Goal: Transaction & Acquisition: Purchase product/service

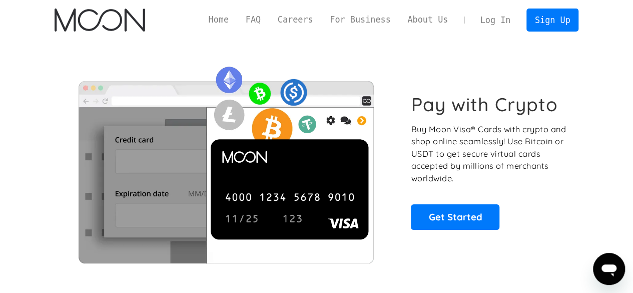
click at [506, 24] on link "Log In" at bounding box center [495, 20] width 47 height 22
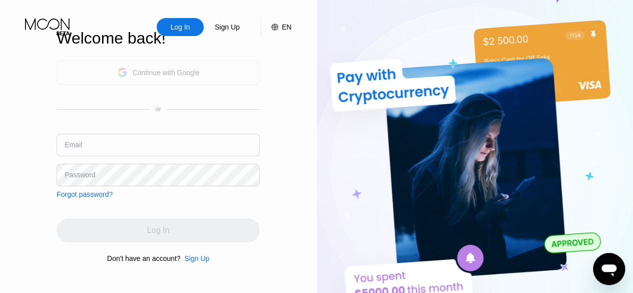
click at [190, 72] on div "Continue with Google" at bounding box center [166, 73] width 67 height 8
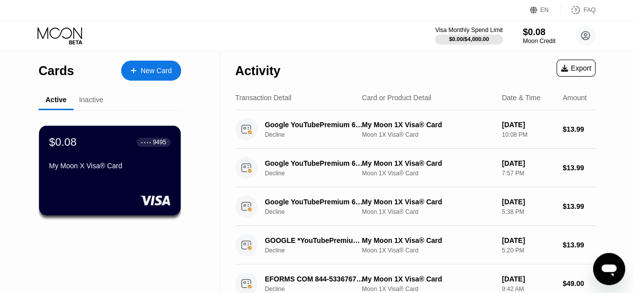
click at [156, 67] on div "New Card" at bounding box center [156, 71] width 31 height 9
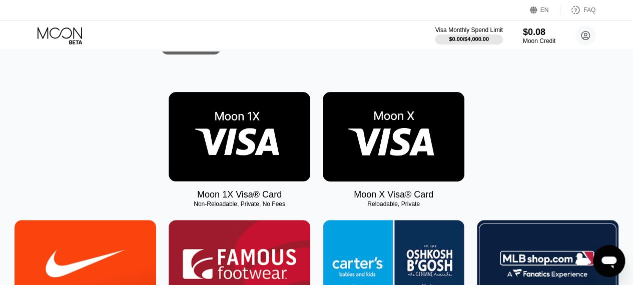
scroll to position [119, 0]
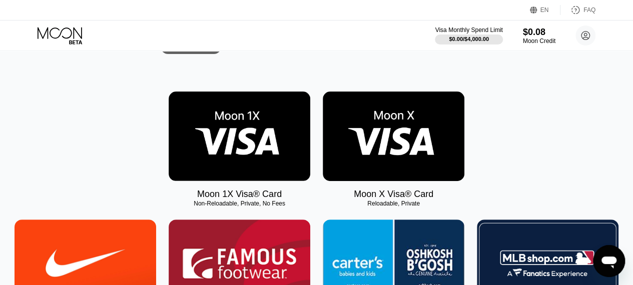
click at [233, 136] on img at bounding box center [240, 137] width 142 height 90
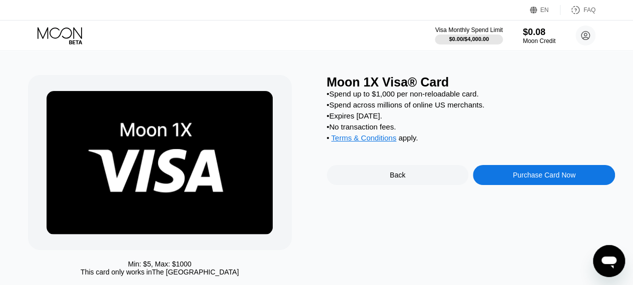
scroll to position [12, 0]
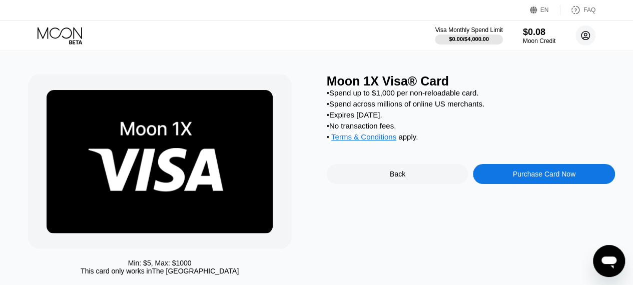
click at [580, 33] on circle at bounding box center [586, 36] width 20 height 20
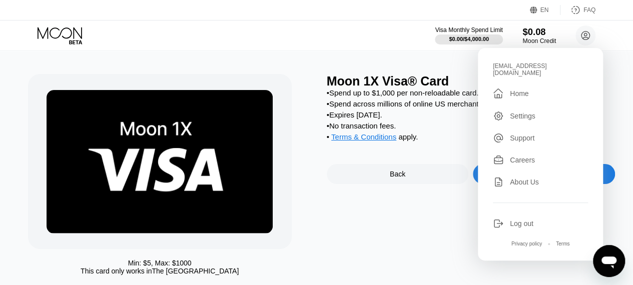
click at [535, 34] on div "$0.08" at bounding box center [540, 32] width 34 height 11
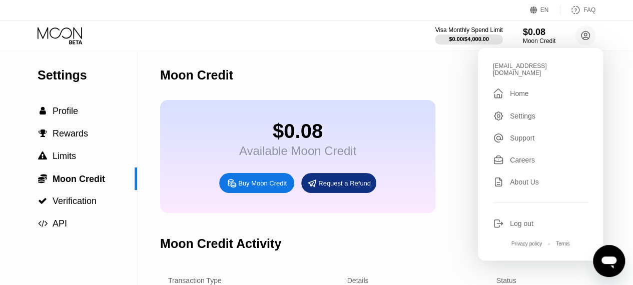
click at [277, 188] on div "Buy Moon Credit" at bounding box center [262, 183] width 49 height 9
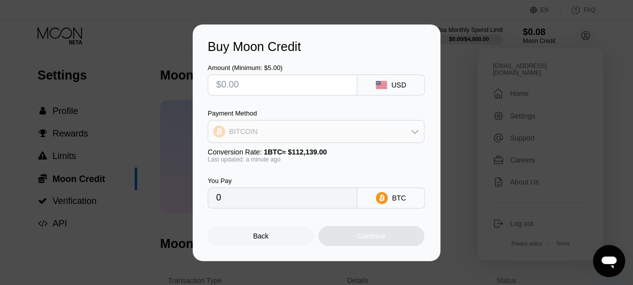
click at [294, 131] on div "BITCOIN" at bounding box center [316, 132] width 216 height 20
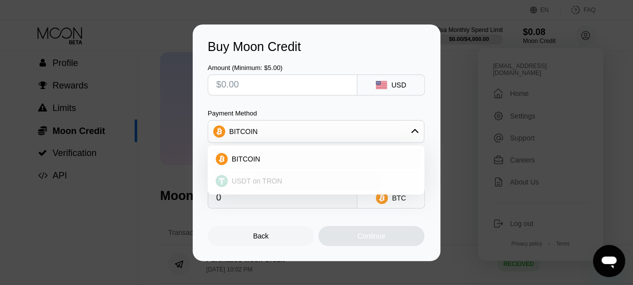
scroll to position [49, 0]
click at [278, 177] on span "USDT on TRON" at bounding box center [257, 181] width 51 height 8
type input "0.00"
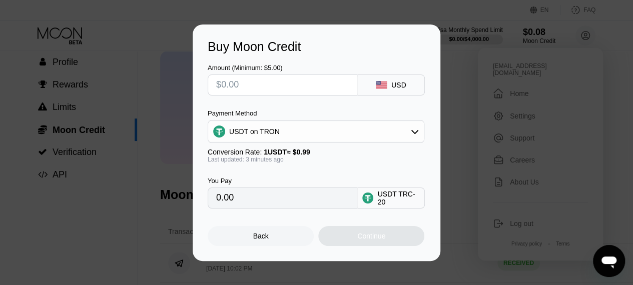
click at [300, 199] on input "0.00" at bounding box center [282, 198] width 133 height 20
click at [260, 89] on input "text" at bounding box center [282, 85] width 133 height 20
type input "$7"
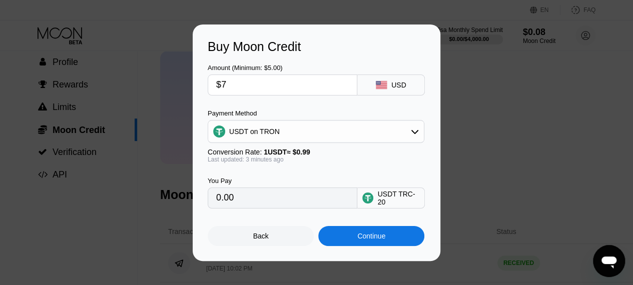
type input "7.07"
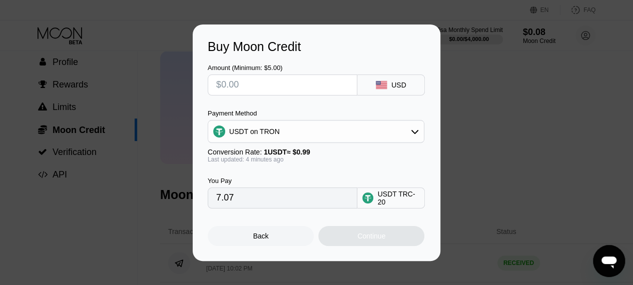
type input "0.00"
type input "$6"
type input "6.06"
type input "0.00"
type input "$7"
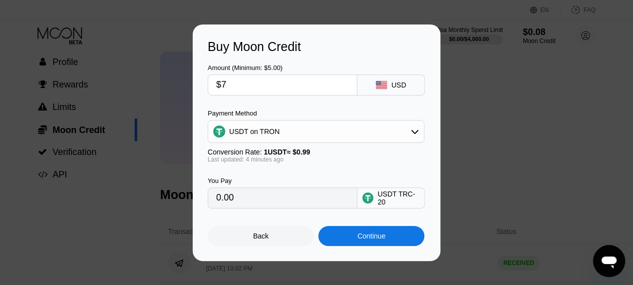
type input "7.07"
type input "$7"
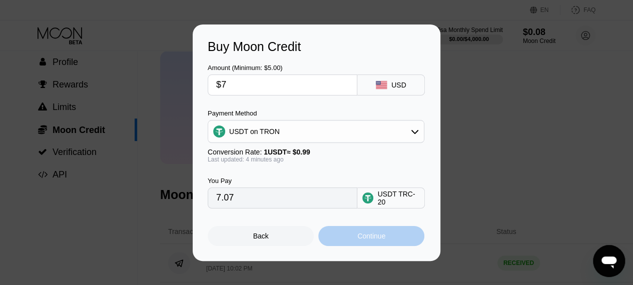
click at [407, 236] on div "Continue" at bounding box center [371, 236] width 106 height 20
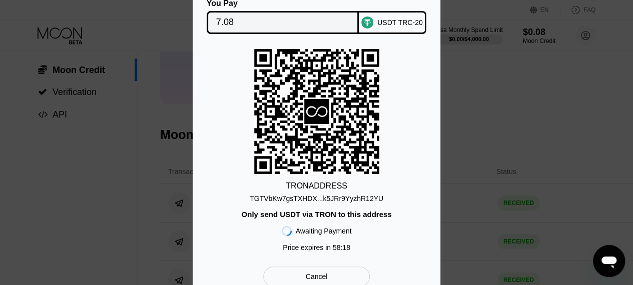
scroll to position [113, 0]
click at [343, 197] on div "TGTVbKw7gsTXHDX...k5JRr9YyzhR12YU" at bounding box center [317, 199] width 134 height 8
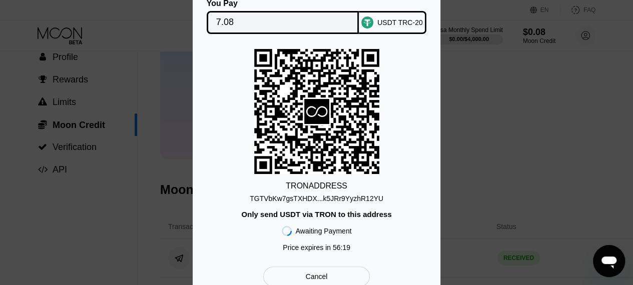
scroll to position [54, 0]
click at [495, 149] on div "You Pay 7.08 USDT TRC-20 TRON ADDRESS TGTVbKw7gsTXHDX...k5JRr9YyzhR12YU Only se…" at bounding box center [316, 143] width 633 height 318
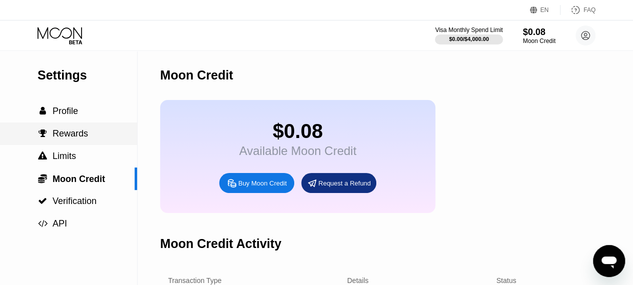
click at [81, 137] on span "Rewards" at bounding box center [71, 134] width 36 height 10
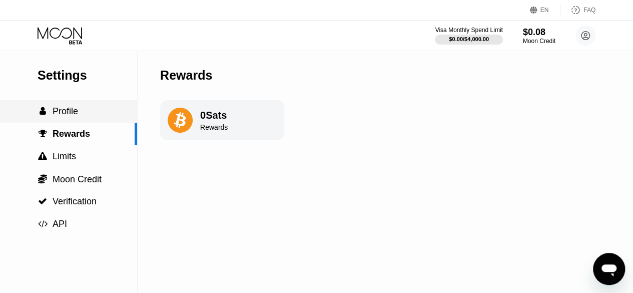
click at [76, 116] on span "Profile" at bounding box center [66, 111] width 26 height 10
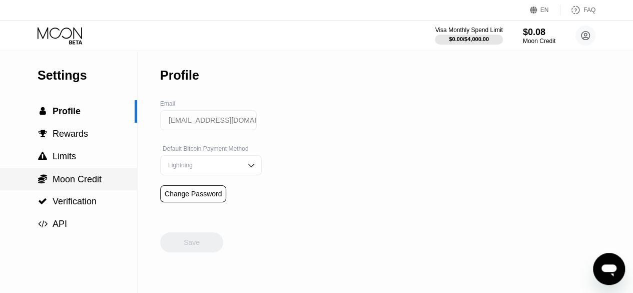
click at [101, 176] on span "Moon Credit" at bounding box center [77, 179] width 49 height 10
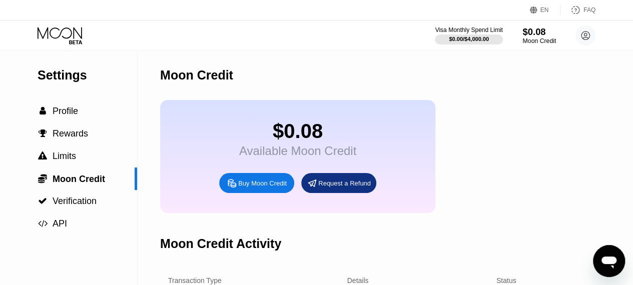
click at [532, 37] on div "$0.08" at bounding box center [540, 32] width 34 height 11
click at [532, 36] on div "$0.08" at bounding box center [540, 32] width 34 height 11
click at [274, 188] on div "Buy Moon Credit" at bounding box center [262, 183] width 49 height 9
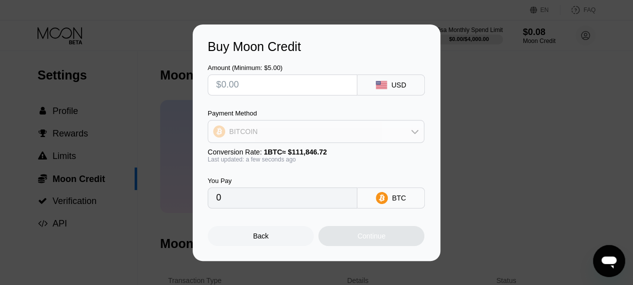
click at [293, 135] on div "BITCOIN" at bounding box center [316, 132] width 216 height 20
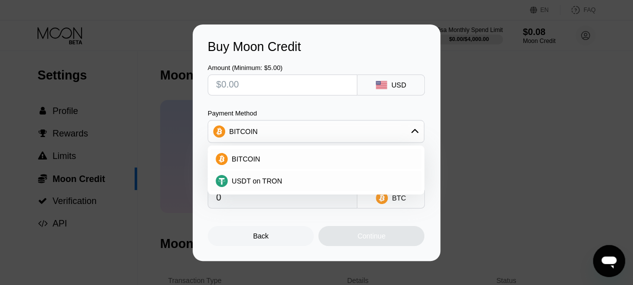
click at [151, 208] on div "Buy Moon Credit Amount (Minimum: $5.00) USD Payment Method BITCOIN BITCOIN USDT…" at bounding box center [316, 143] width 633 height 237
click at [146, 212] on div "Buy Moon Credit Amount (Minimum: $5.00) USD Payment Method BITCOIN BITCOIN USDT…" at bounding box center [316, 143] width 633 height 237
click at [268, 234] on div "Back" at bounding box center [261, 236] width 106 height 20
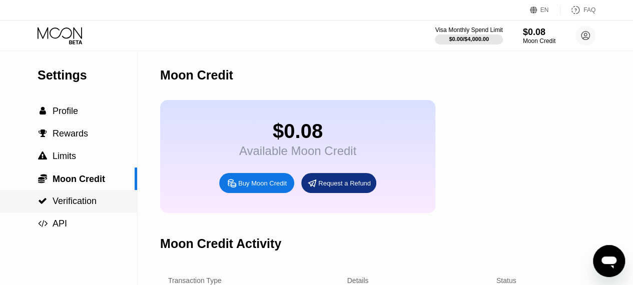
click at [79, 200] on span "Verification" at bounding box center [75, 201] width 44 height 10
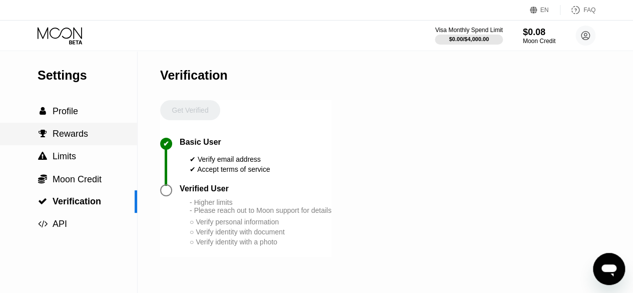
click at [68, 139] on span "Rewards" at bounding box center [71, 134] width 36 height 10
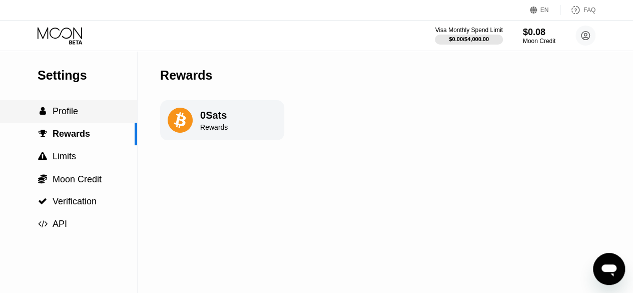
click at [67, 116] on span "Profile" at bounding box center [66, 111] width 26 height 10
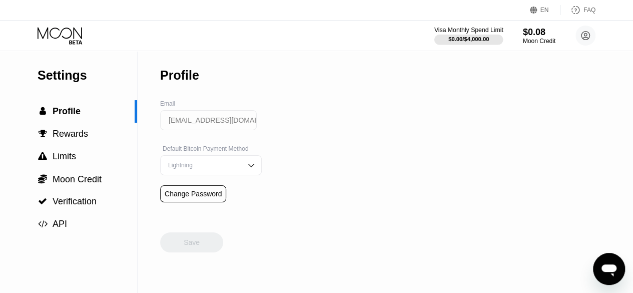
click at [456, 33] on div "Visa Monthly Spend Limit" at bounding box center [469, 30] width 69 height 7
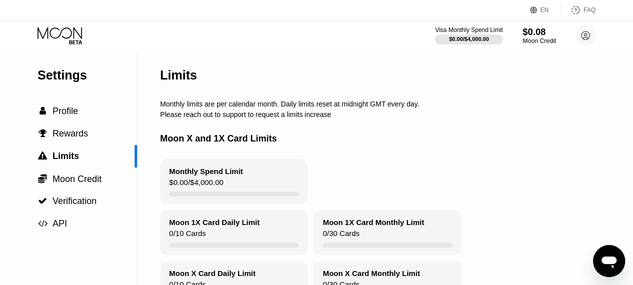
click at [546, 38] on div "Moon Credit" at bounding box center [540, 41] width 34 height 7
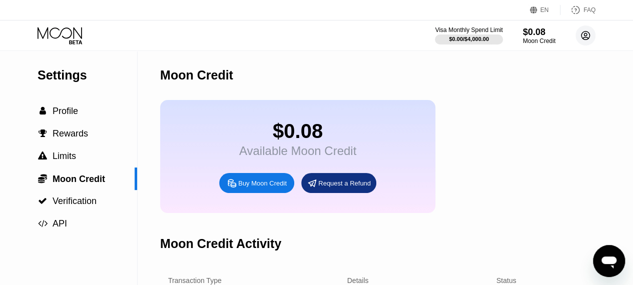
click at [589, 33] on circle at bounding box center [586, 36] width 20 height 20
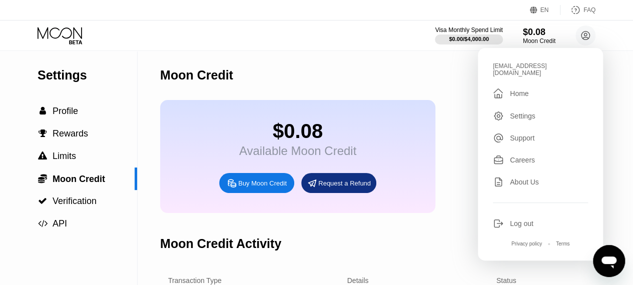
click at [523, 112] on div "Settings" at bounding box center [523, 116] width 26 height 8
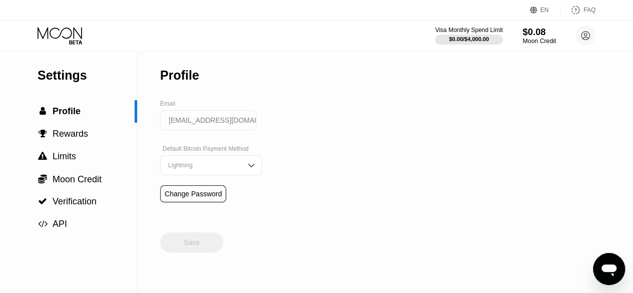
click at [527, 36] on div "$0.08" at bounding box center [540, 32] width 34 height 11
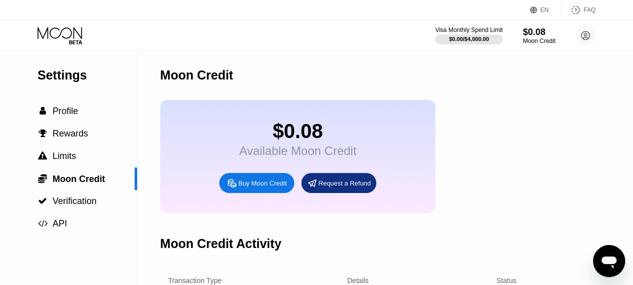
click at [253, 188] on div "Buy Moon Credit" at bounding box center [262, 183] width 49 height 9
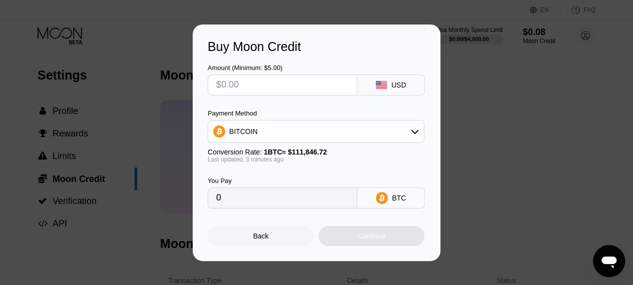
click at [280, 133] on div "BITCOIN" at bounding box center [316, 132] width 216 height 20
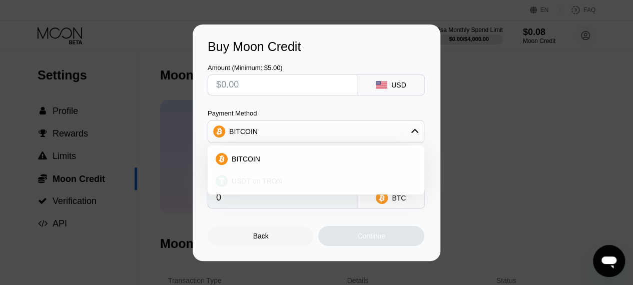
click at [257, 189] on div "USDT on TRON" at bounding box center [316, 181] width 211 height 20
type input "0.00"
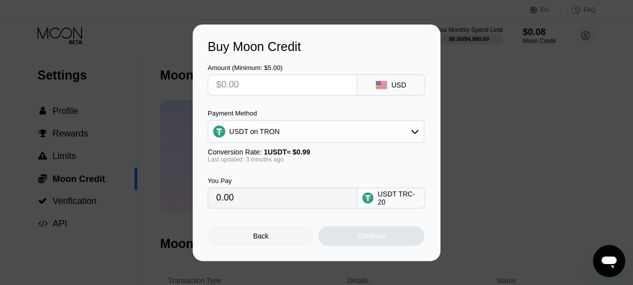
click at [272, 81] on input "text" at bounding box center [282, 85] width 133 height 20
type input "$7"
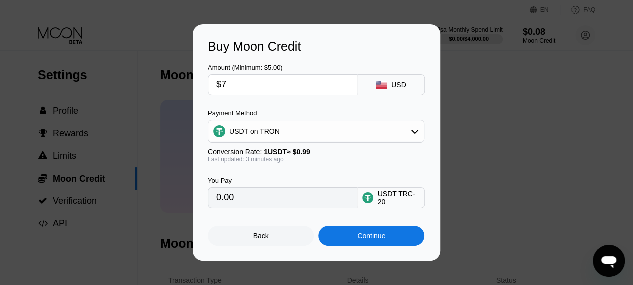
type input "7.07"
type input "$7"
click at [350, 237] on div "Continue" at bounding box center [371, 236] width 106 height 20
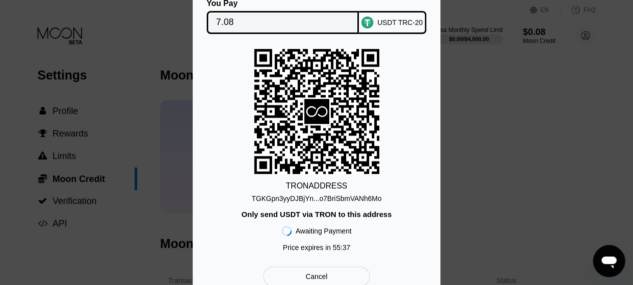
click at [479, 75] on div "You Pay 7.08 USDT TRC-20 TRON ADDRESS TGKGpn3yyDJBjYn...o7BriSbmVANh6Mo Only se…" at bounding box center [316, 143] width 633 height 318
click at [331, 281] on div "Cancel" at bounding box center [316, 277] width 107 height 20
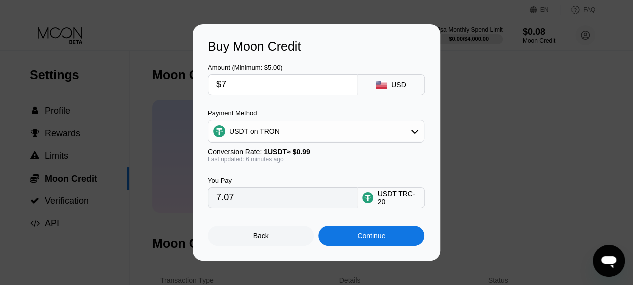
click at [269, 239] on div "Back" at bounding box center [261, 236] width 106 height 20
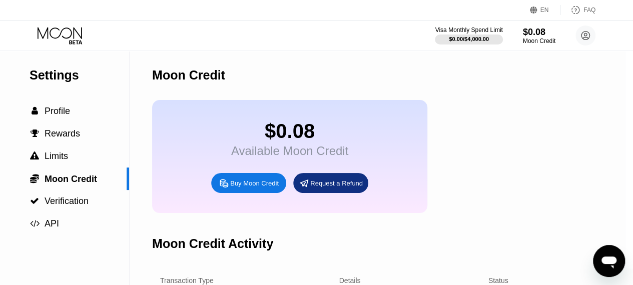
click at [327, 188] on div "Request a Refund" at bounding box center [336, 183] width 53 height 9
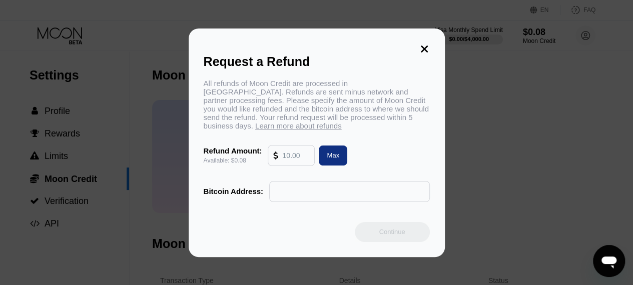
click at [327, 190] on input "text" at bounding box center [350, 192] width 150 height 20
click at [424, 61] on div "Request a Refund" at bounding box center [317, 62] width 226 height 15
click at [424, 49] on icon at bounding box center [424, 49] width 7 height 7
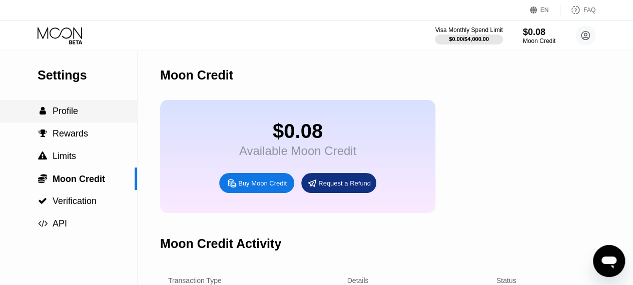
click at [85, 107] on div " Profile" at bounding box center [68, 111] width 137 height 23
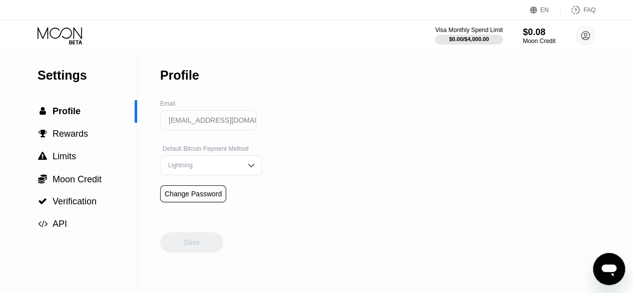
click at [202, 166] on div "Lightning" at bounding box center [204, 165] width 76 height 7
click at [106, 177] on div " Moon Credit" at bounding box center [68, 179] width 137 height 11
click at [535, 38] on div "Moon Credit" at bounding box center [540, 41] width 34 height 7
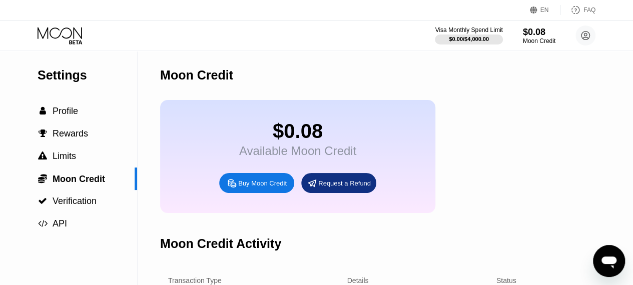
click at [274, 188] on div "Buy Moon Credit" at bounding box center [262, 183] width 49 height 9
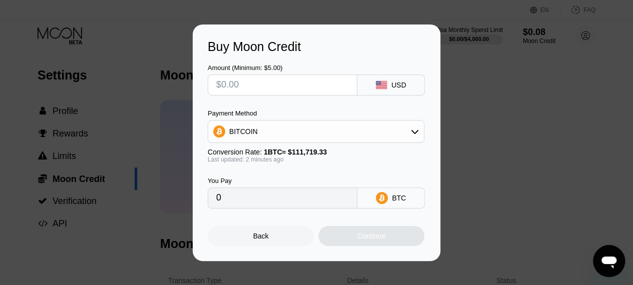
click at [289, 136] on div "BITCOIN" at bounding box center [316, 132] width 216 height 20
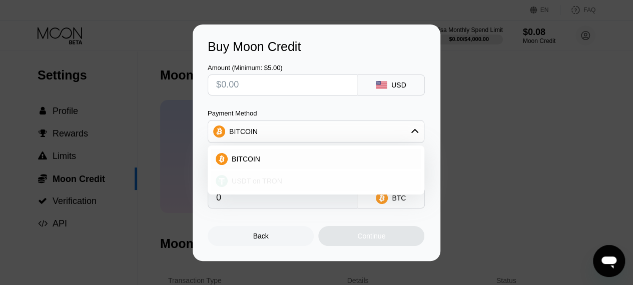
click at [264, 180] on span "USDT on TRON" at bounding box center [257, 181] width 51 height 8
type input "0.00"
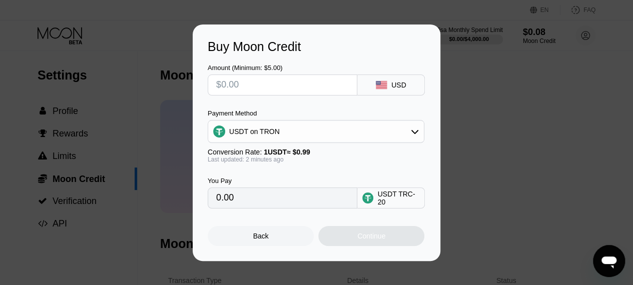
click at [276, 89] on input "text" at bounding box center [282, 85] width 133 height 20
type input "$7"
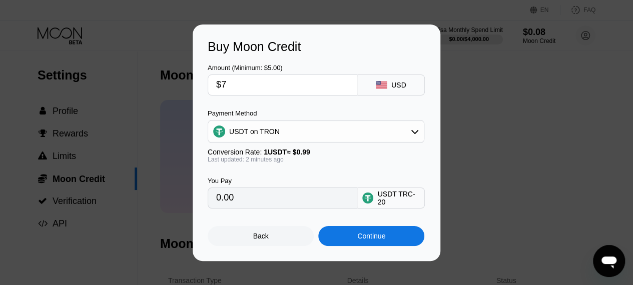
type input "7.07"
type input "$7"
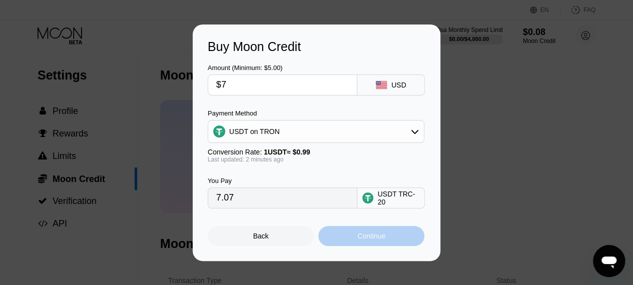
click at [353, 239] on div "Continue" at bounding box center [371, 236] width 106 height 20
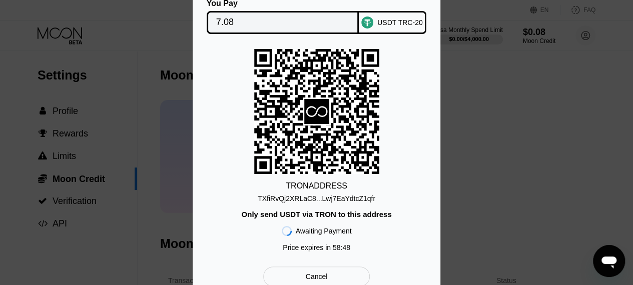
click at [345, 277] on div "Cancel" at bounding box center [316, 277] width 107 height 20
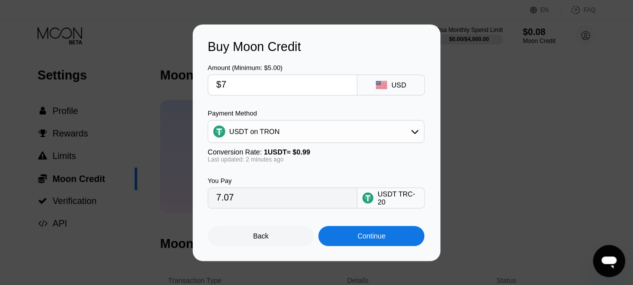
click at [281, 232] on div "Back" at bounding box center [261, 236] width 106 height 20
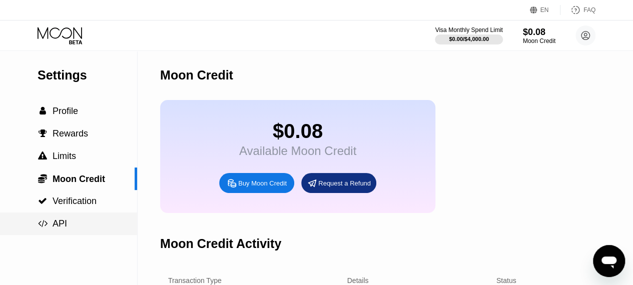
click at [54, 228] on span "API" at bounding box center [60, 224] width 15 height 10
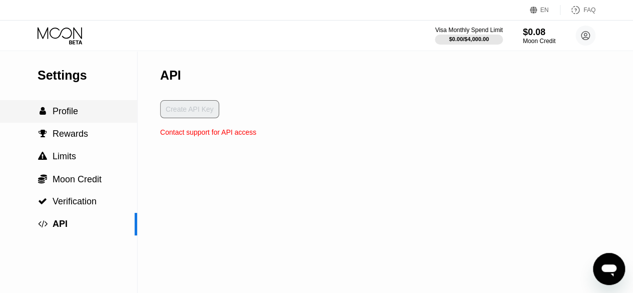
click at [70, 120] on div " Profile" at bounding box center [68, 111] width 137 height 23
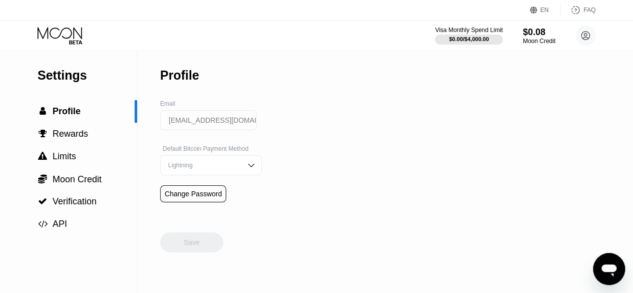
click at [63, 81] on div "Settings" at bounding box center [88, 75] width 100 height 15
click at [586, 35] on circle at bounding box center [586, 36] width 20 height 20
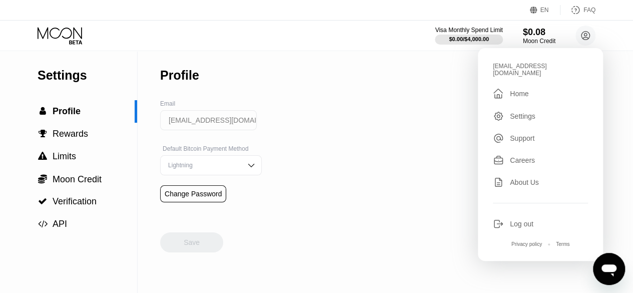
click at [525, 112] on div "Settings" at bounding box center [523, 116] width 26 height 8
